Goal: Browse casually

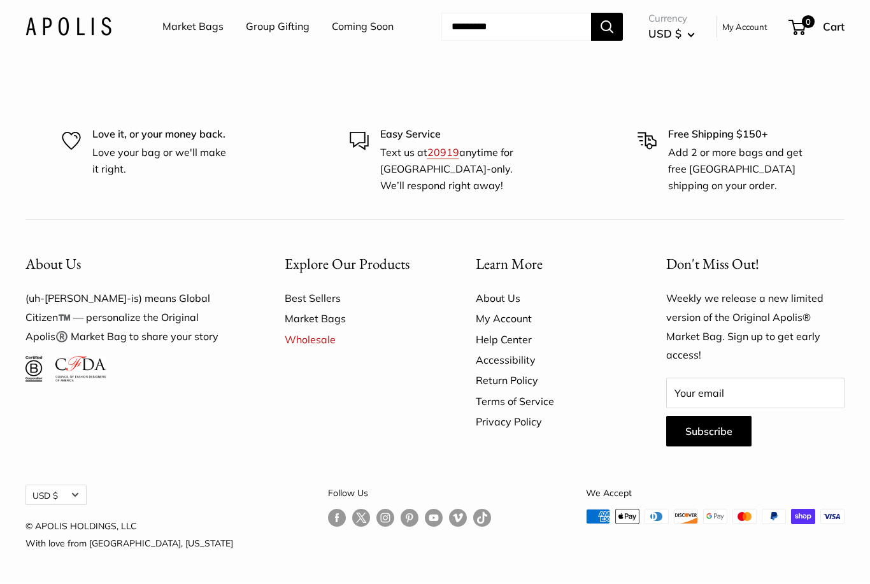
scroll to position [3383, 0]
click at [320, 309] on link "Best Sellers" at bounding box center [358, 299] width 147 height 20
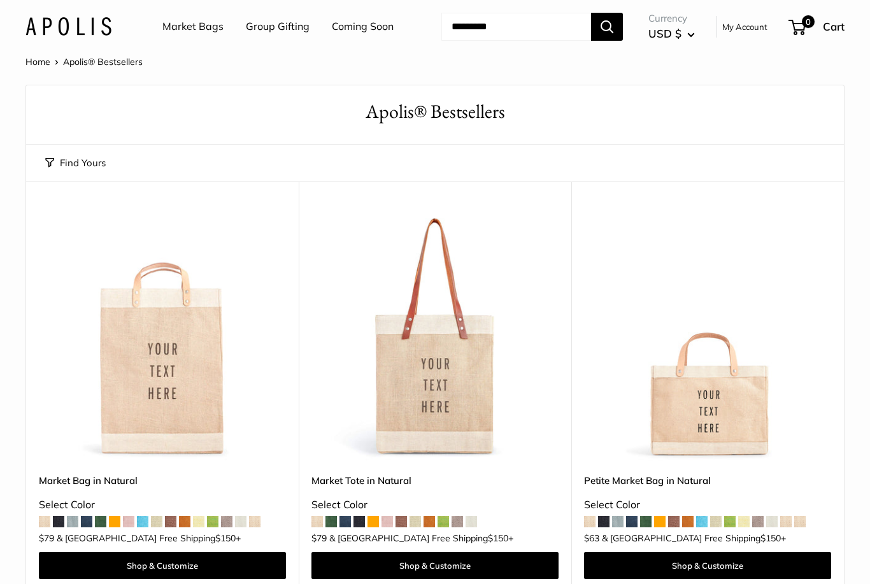
click at [41, 65] on link "Home" at bounding box center [37, 61] width 25 height 11
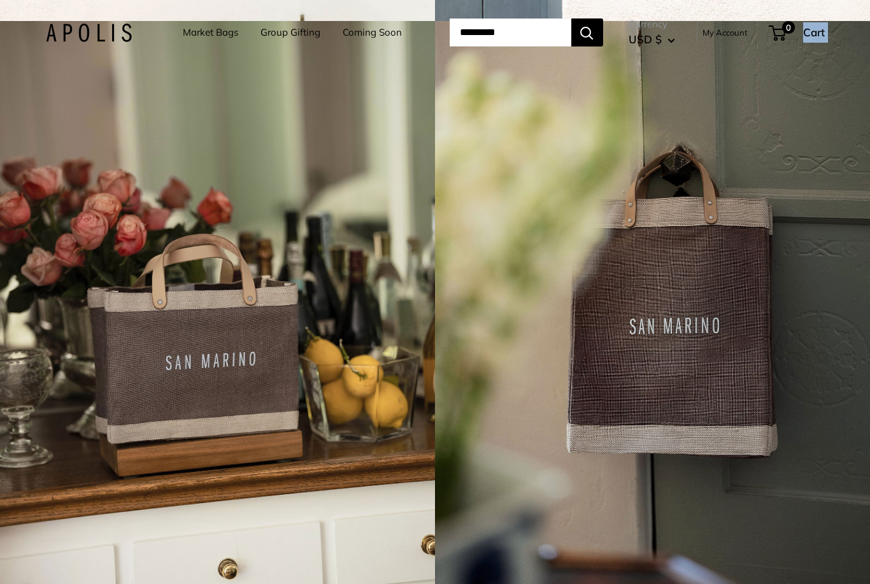
click at [186, 32] on link "Market Bags" at bounding box center [210, 33] width 55 height 18
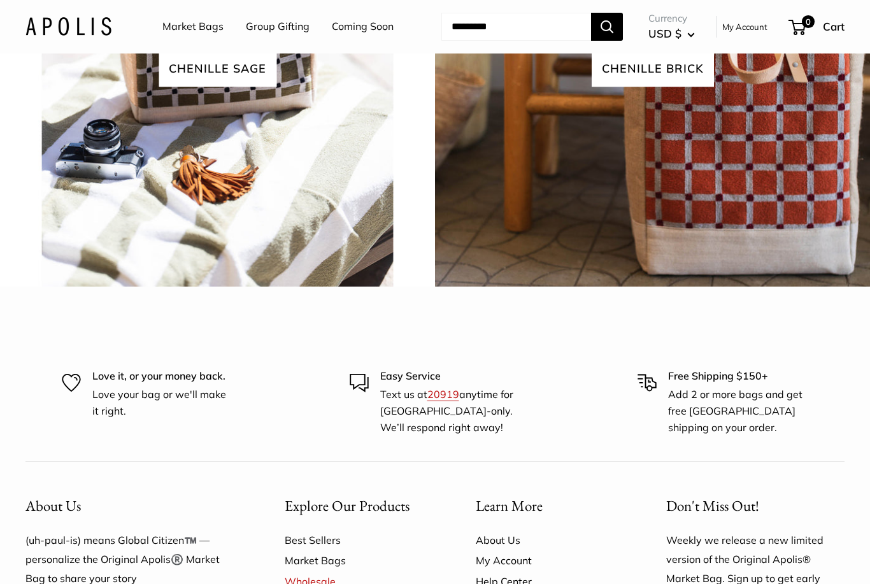
scroll to position [2814, 0]
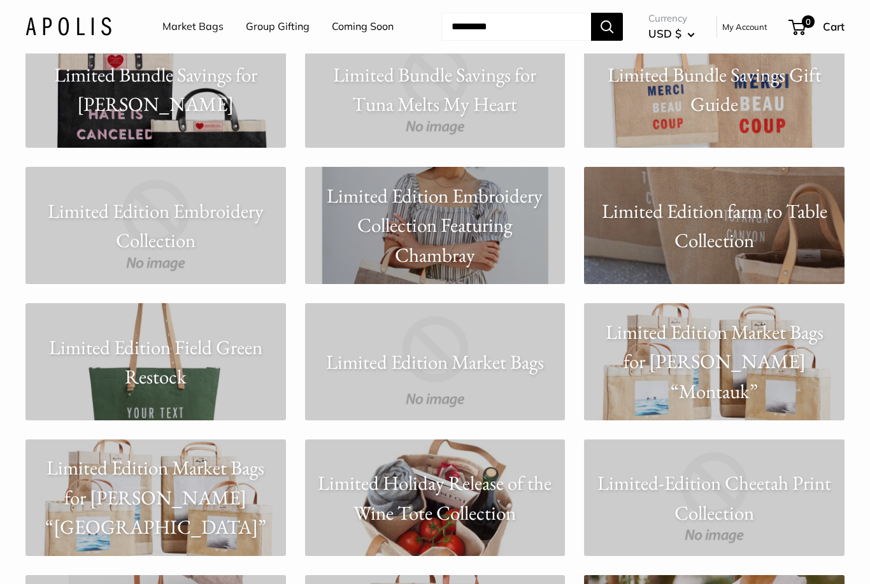
scroll to position [4891, 0]
click at [453, 484] on p "Limited Holiday Release of the Wine Tote Collection" at bounding box center [435, 497] width 261 height 59
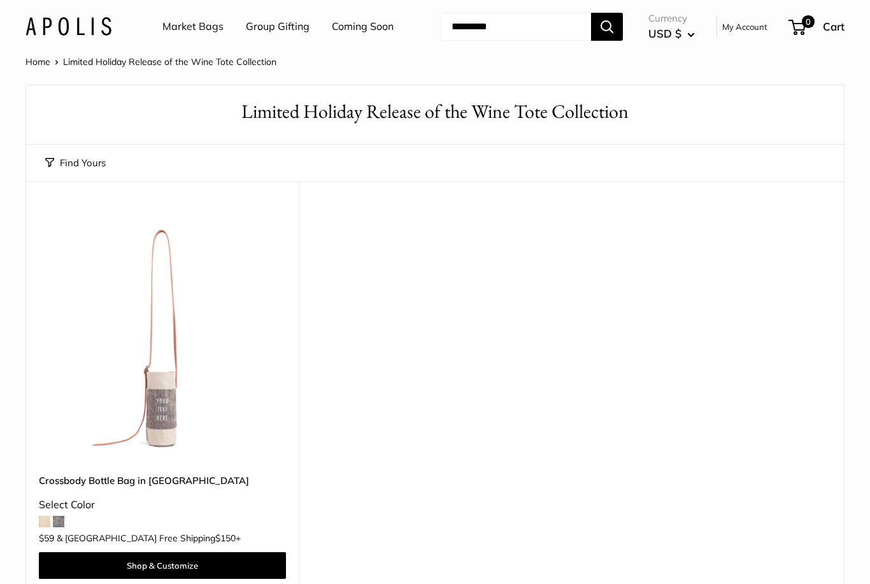
click at [61, 526] on span at bounding box center [58, 521] width 11 height 11
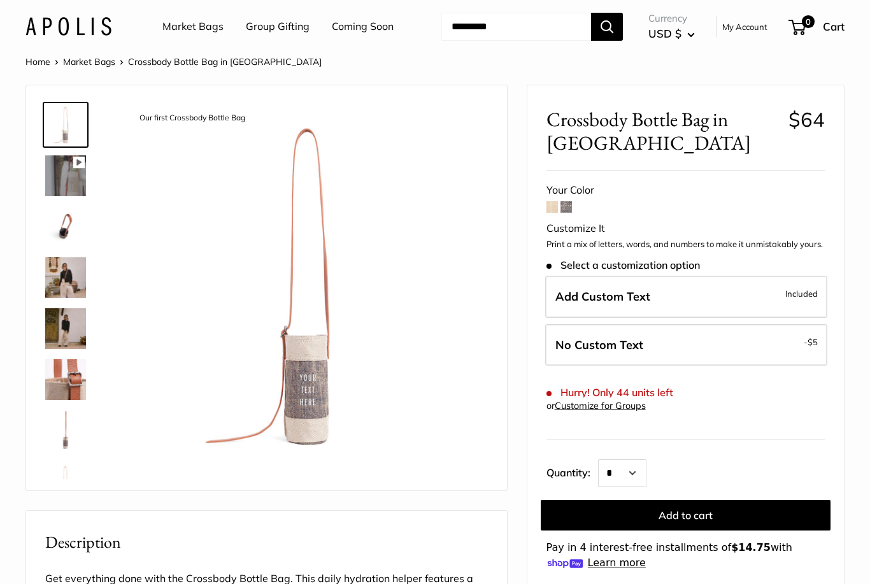
click at [68, 290] on img at bounding box center [65, 277] width 41 height 41
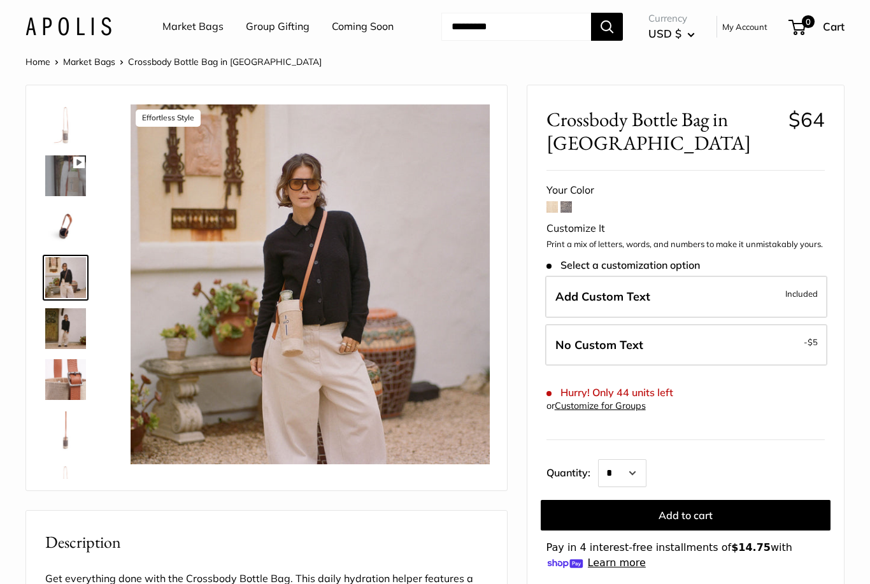
click at [62, 233] on img at bounding box center [65, 226] width 41 height 41
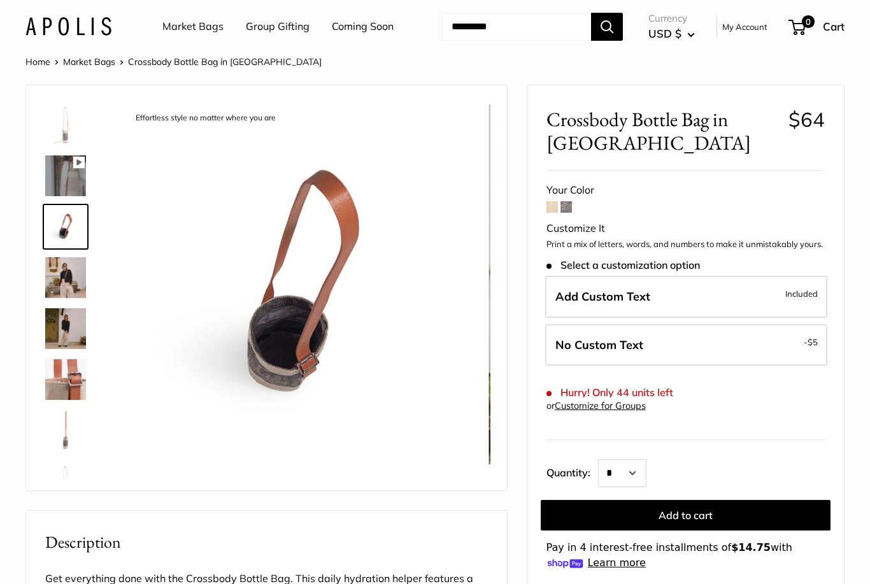
click at [64, 333] on img at bounding box center [65, 328] width 41 height 41
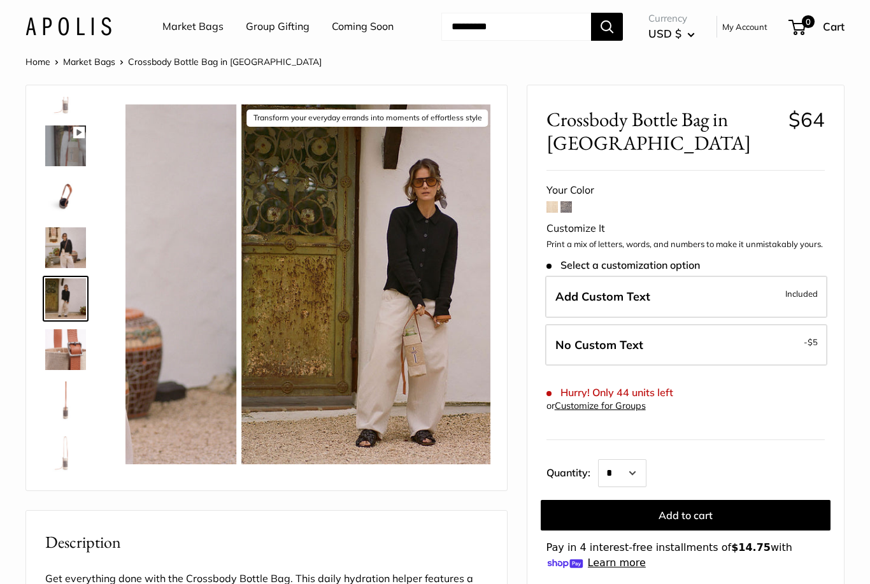
scroll to position [31, 0]
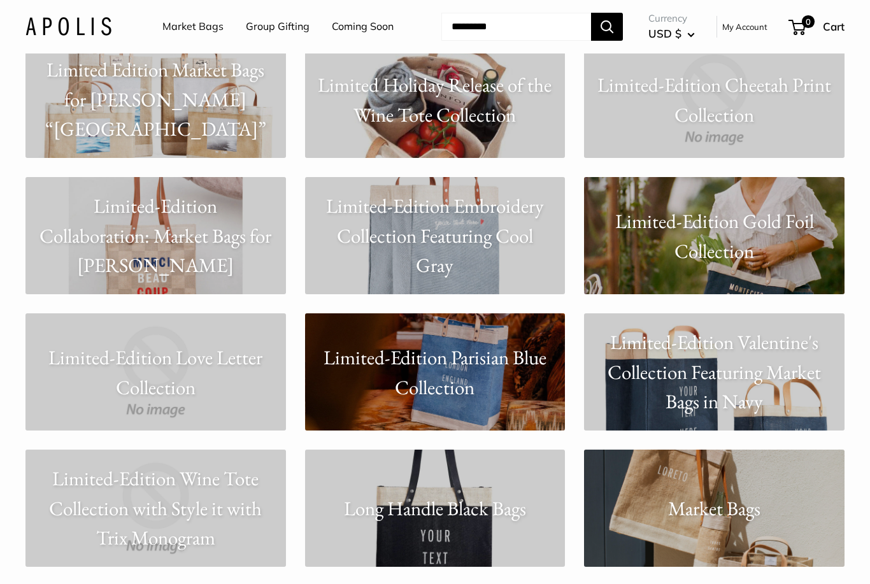
scroll to position [5289, 0]
click at [462, 360] on p "Limited-Edition Parisian Blue Collection" at bounding box center [435, 372] width 261 height 59
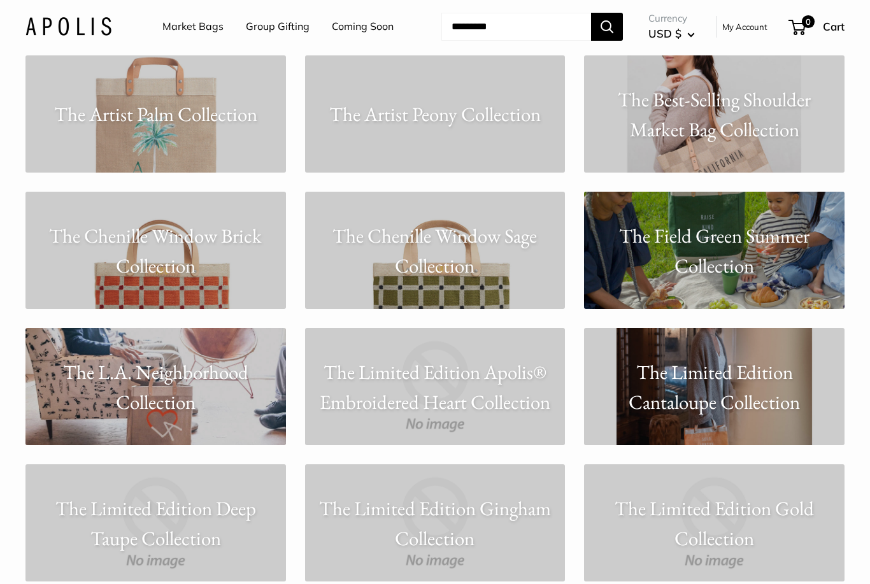
scroll to position [7864, 0]
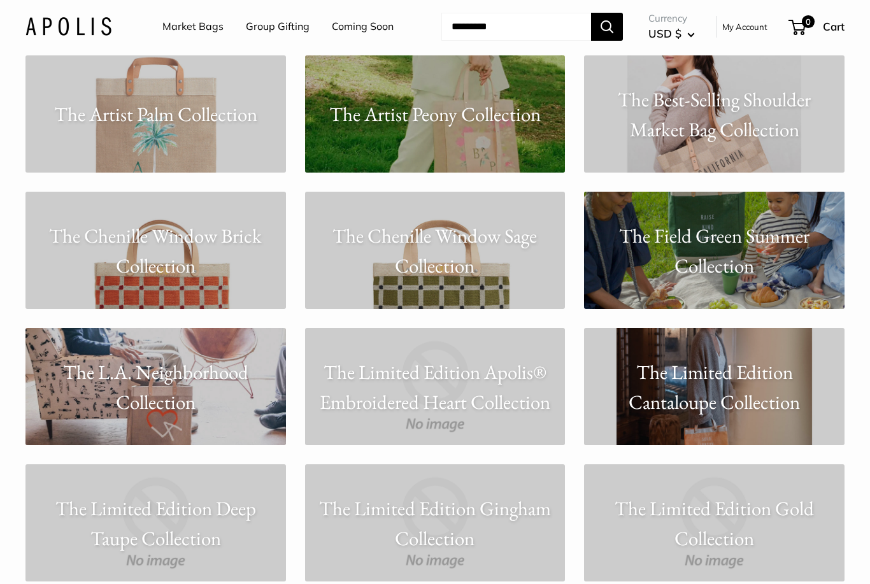
click at [126, 385] on p "The L.A. Neighborhood Collection" at bounding box center [155, 386] width 261 height 59
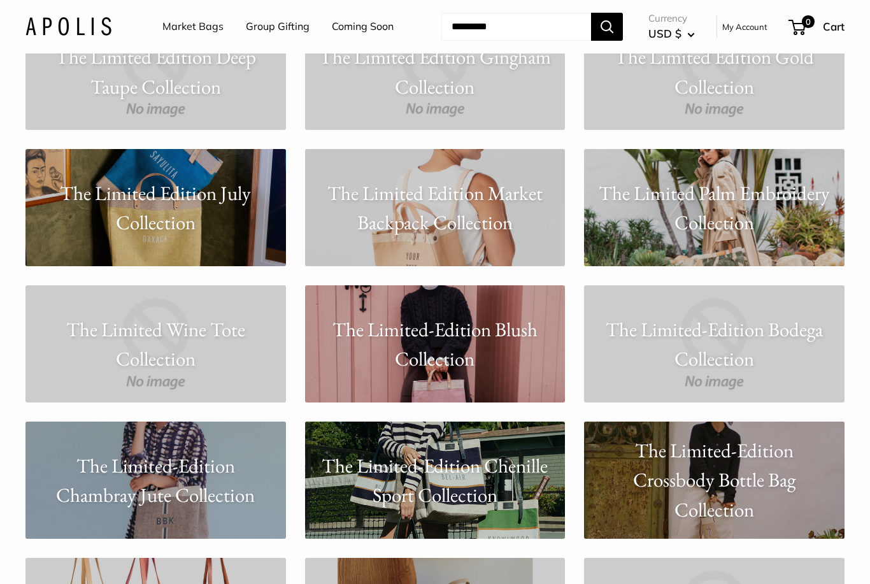
scroll to position [8315, 0]
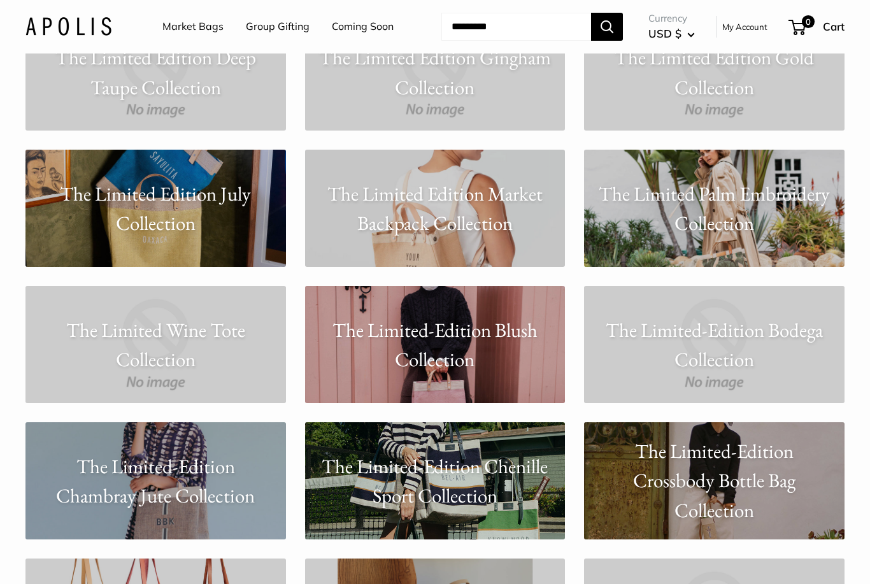
click at [736, 343] on p "The Limited-Edition Bodega Collection" at bounding box center [714, 344] width 261 height 59
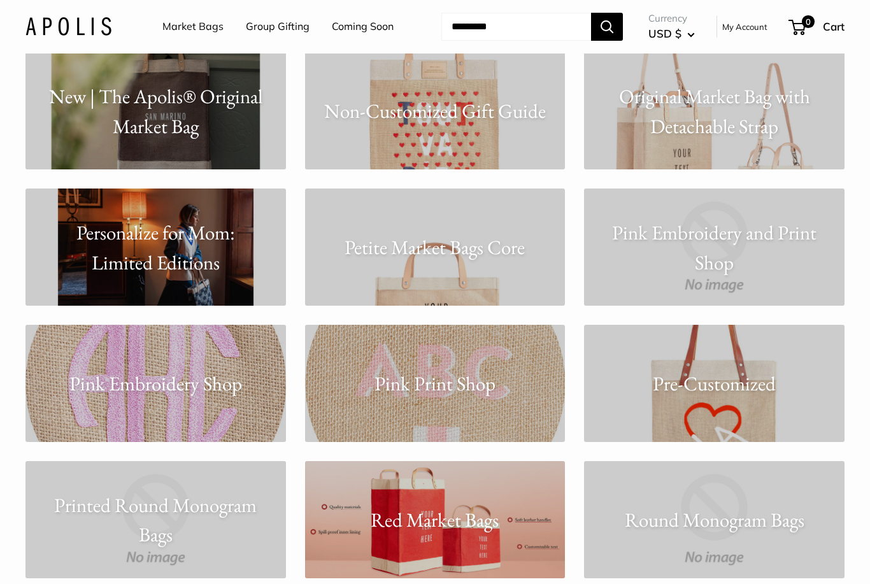
scroll to position [6776, 0]
